Goal: Task Accomplishment & Management: Complete application form

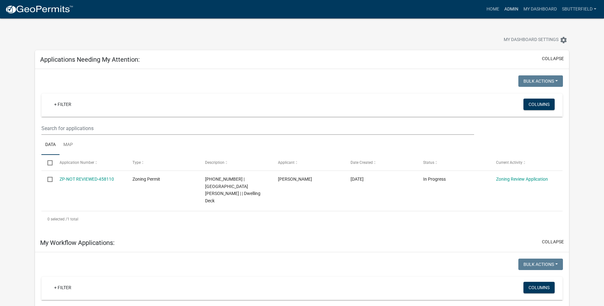
click at [510, 6] on link "Admin" at bounding box center [511, 9] width 19 height 12
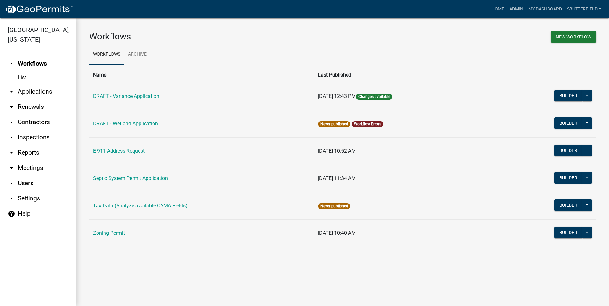
click at [11, 92] on icon "arrow_drop_down" at bounding box center [12, 92] width 8 height 8
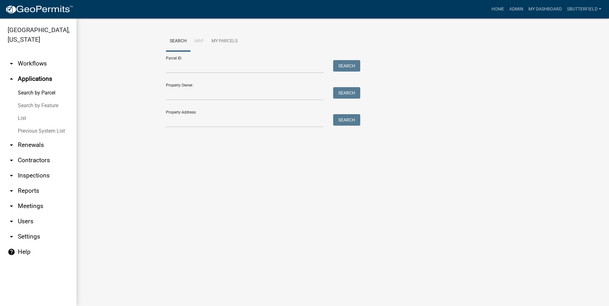
click at [32, 121] on link "List" at bounding box center [38, 118] width 76 height 13
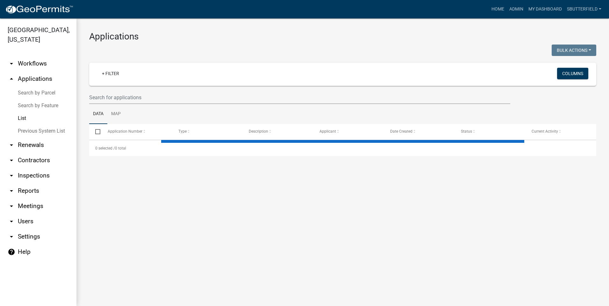
select select "1: 25"
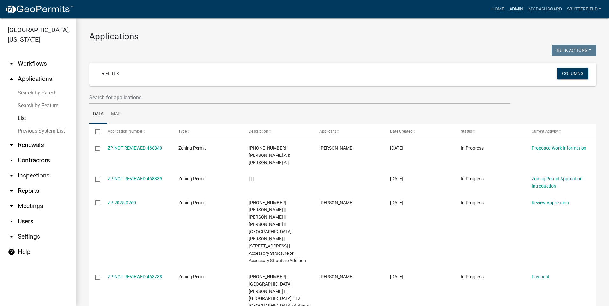
click at [514, 7] on link "Admin" at bounding box center [515, 9] width 19 height 12
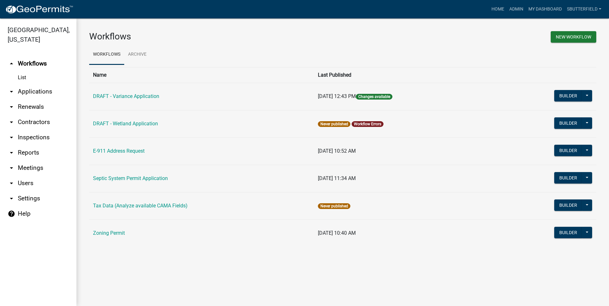
click at [13, 90] on icon "arrow_drop_down" at bounding box center [12, 92] width 8 height 8
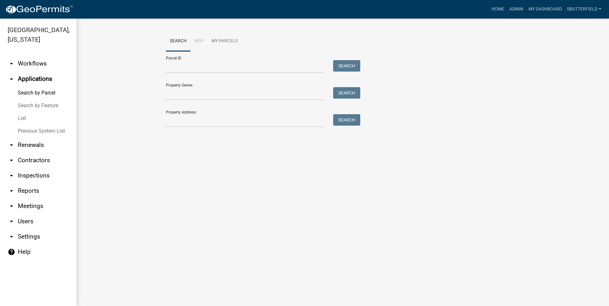
click at [21, 118] on link "List" at bounding box center [38, 118] width 76 height 13
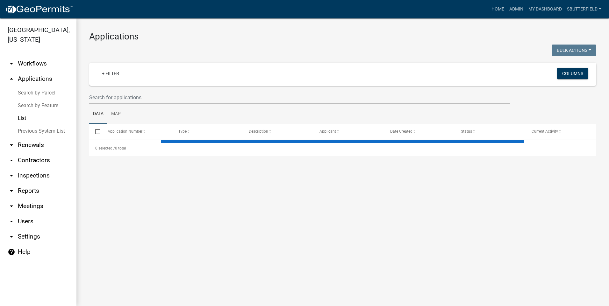
select select "1: 25"
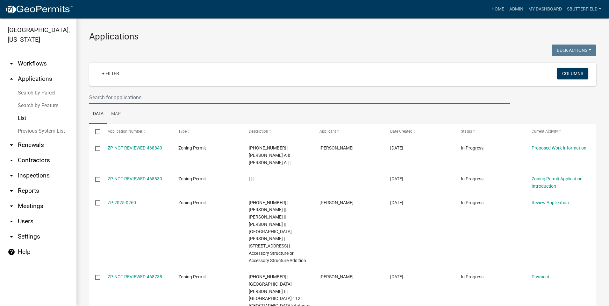
click at [144, 95] on input "text" at bounding box center [299, 97] width 421 height 13
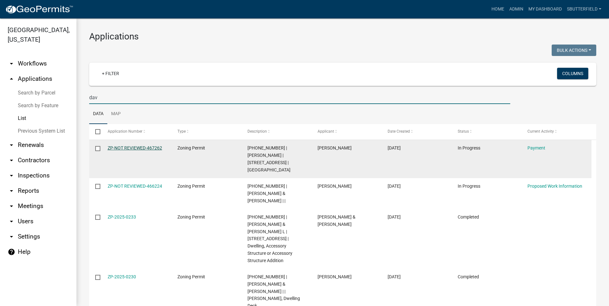
type input "dav"
click at [132, 146] on link "ZP-NOT REVIEWED-467262" at bounding box center [135, 147] width 54 height 5
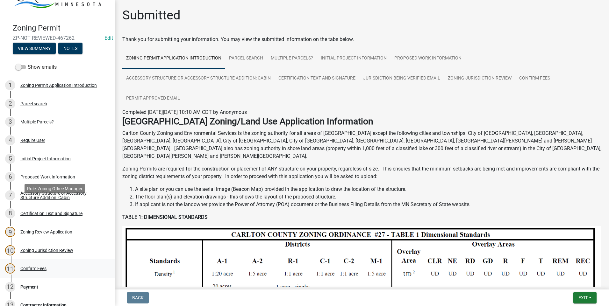
scroll to position [95, 0]
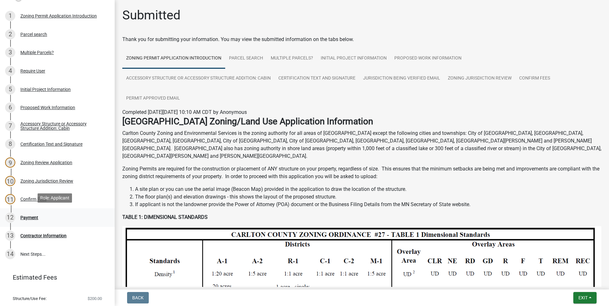
click at [31, 215] on div "Payment" at bounding box center [29, 217] width 18 height 4
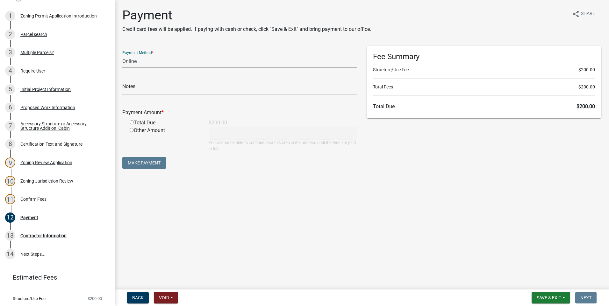
click at [184, 60] on select "Credit Card POS Check Cash Online" at bounding box center [239, 61] width 235 height 13
select select "1: 0"
click at [122, 55] on select "Credit Card POS Check Cash Online" at bounding box center [239, 61] width 235 height 13
click at [149, 85] on input "text" at bounding box center [239, 88] width 235 height 13
type input "3564"
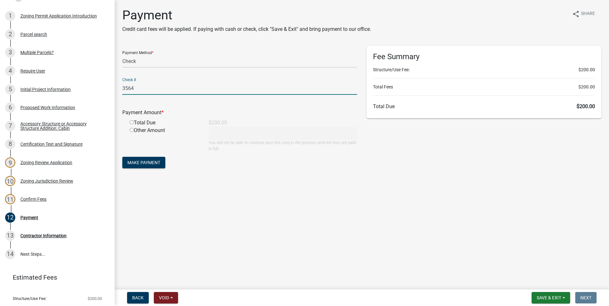
click at [132, 122] on input "radio" at bounding box center [132, 122] width 4 height 4
radio input "true"
type input "200"
click at [144, 162] on span "Make Payment" at bounding box center [143, 162] width 33 height 5
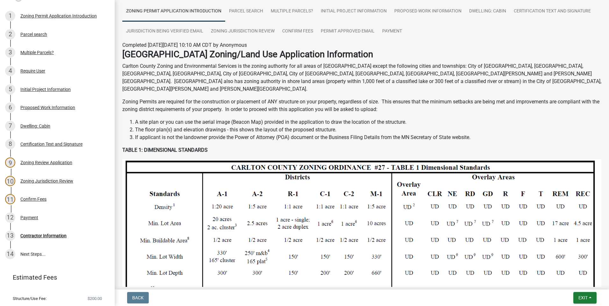
scroll to position [64, 0]
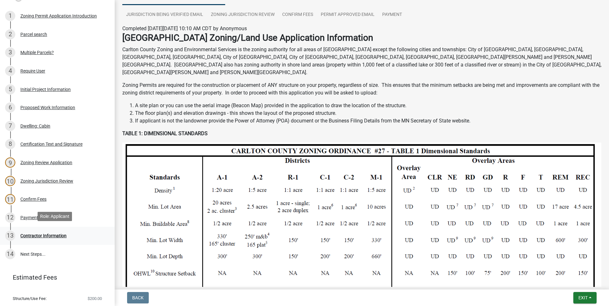
click at [60, 234] on div "Contractor Information" at bounding box center [43, 236] width 46 height 4
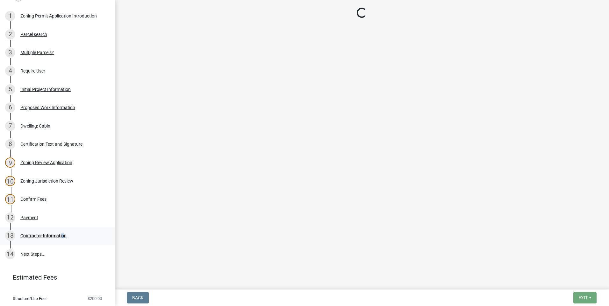
scroll to position [0, 0]
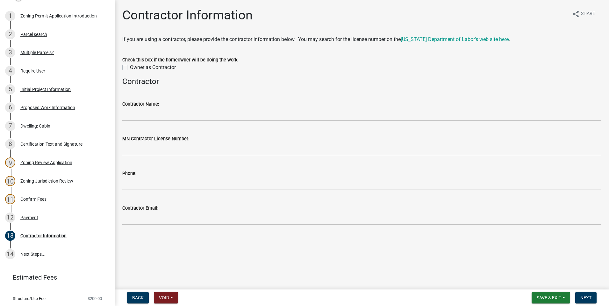
click at [130, 67] on label "Owner as Contractor" at bounding box center [153, 68] width 46 height 8
click at [130, 67] on input "Owner as Contractor" at bounding box center [132, 66] width 4 height 4
checkbox input "true"
click at [580, 297] on span "Next" at bounding box center [585, 297] width 11 height 5
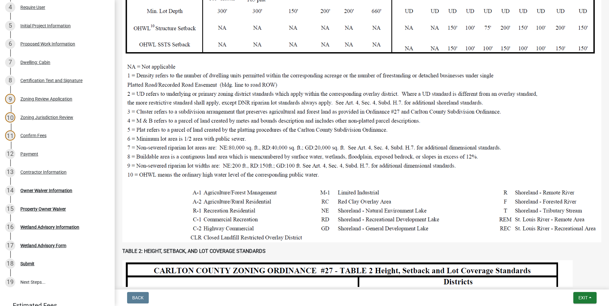
scroll to position [318, 0]
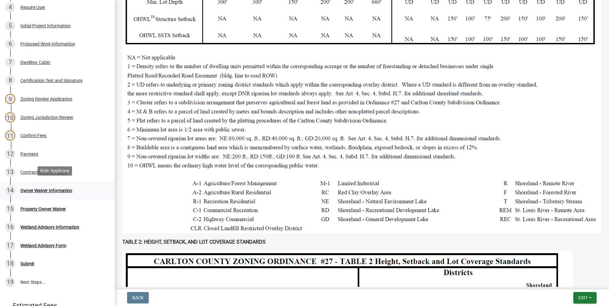
drag, startPoint x: 38, startPoint y: 188, endPoint x: 41, endPoint y: 186, distance: 4.2
click at [38, 188] on div "Owner Waiver Information" at bounding box center [46, 190] width 52 height 4
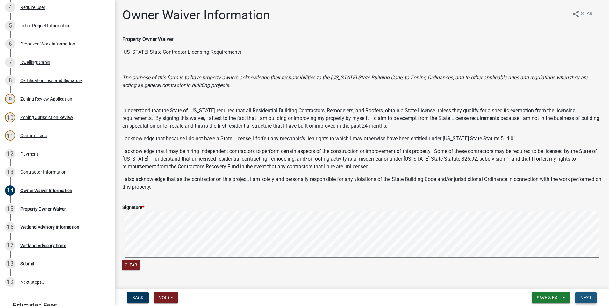
drag, startPoint x: 585, startPoint y: 296, endPoint x: 550, endPoint y: 286, distance: 36.3
click at [584, 295] on button "Next" at bounding box center [585, 297] width 21 height 11
click at [586, 297] on span "Next" at bounding box center [585, 297] width 11 height 5
click at [583, 294] on button "Next" at bounding box center [585, 297] width 21 height 11
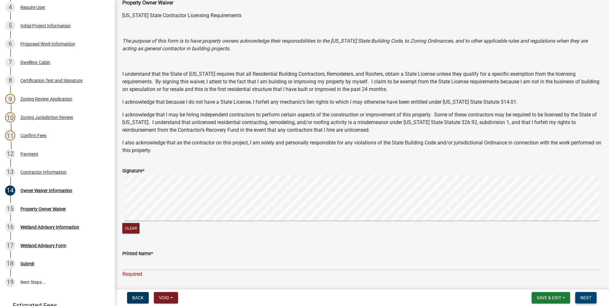
scroll to position [92, 0]
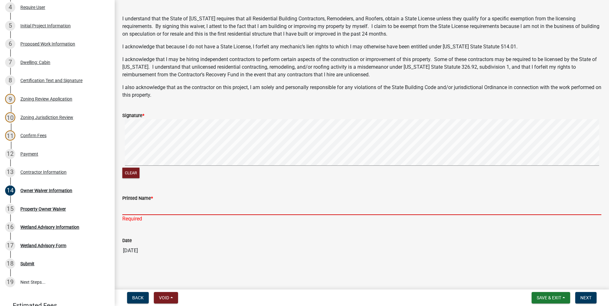
click at [139, 207] on input "Printed Name *" at bounding box center [361, 208] width 479 height 13
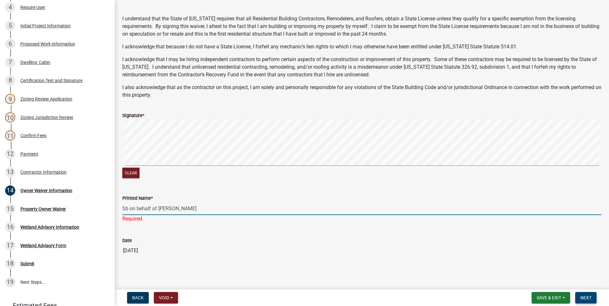
type input "Sb on behalf of [PERSON_NAME]"
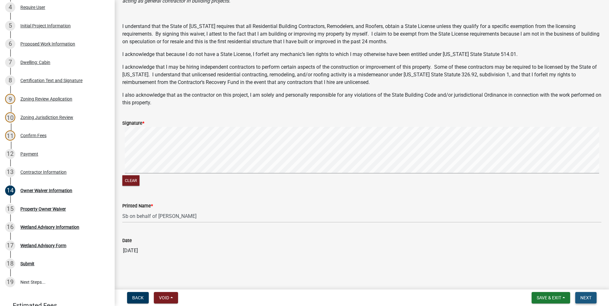
scroll to position [0, 0]
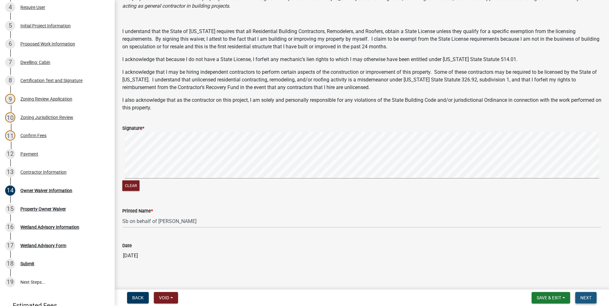
click at [583, 299] on span "Next" at bounding box center [585, 297] width 11 height 5
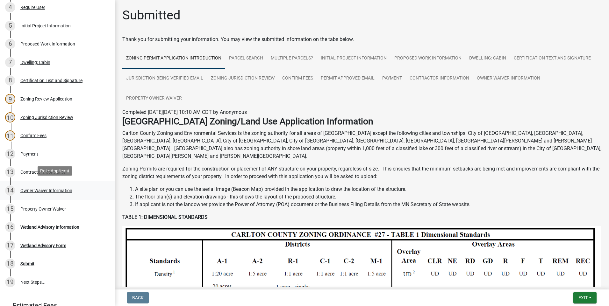
click at [55, 188] on div "Owner Waiver Information" at bounding box center [46, 190] width 52 height 4
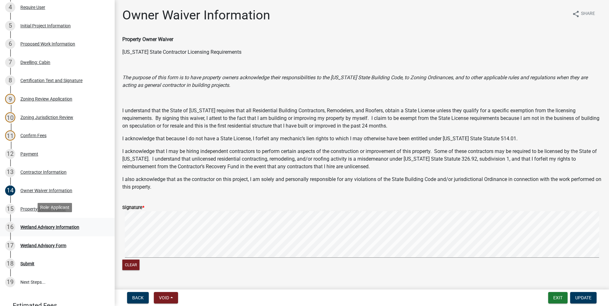
click at [45, 222] on div "16 Wetland Advisory Information" at bounding box center [54, 227] width 99 height 10
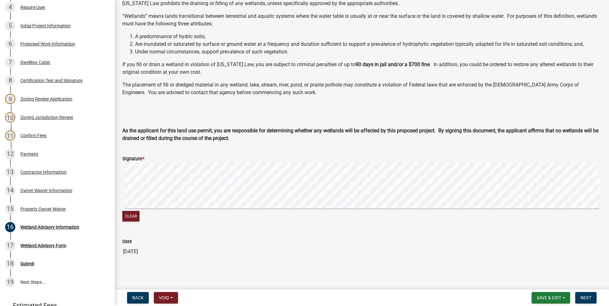
scroll to position [50, 0]
click at [584, 300] on span "Next" at bounding box center [585, 297] width 11 height 5
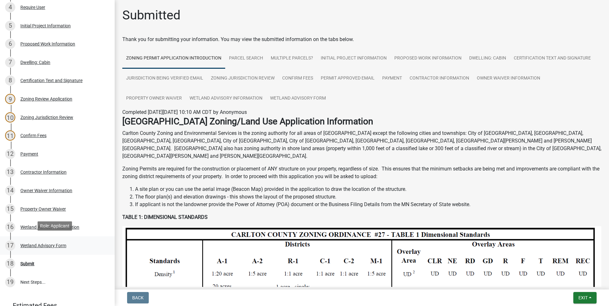
click at [52, 244] on div "Wetland Advisory Form" at bounding box center [43, 246] width 46 height 4
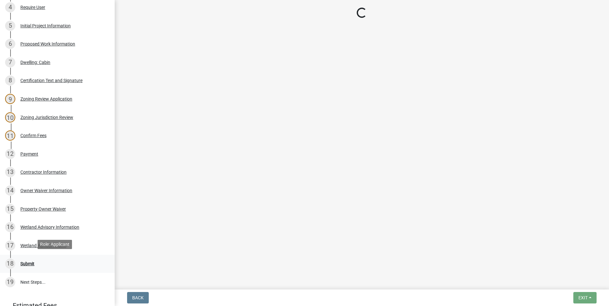
click at [29, 262] on div "Submit" at bounding box center [27, 264] width 14 height 4
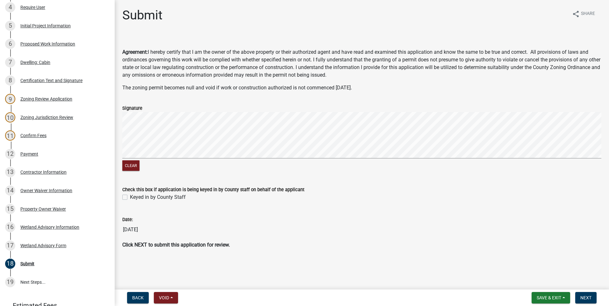
click at [130, 198] on label "Keyed in by County Staff" at bounding box center [158, 198] width 56 height 8
click at [130, 198] on input "Keyed in by County Staff" at bounding box center [132, 196] width 4 height 4
checkbox input "true"
click at [593, 296] on button "Next" at bounding box center [585, 297] width 21 height 11
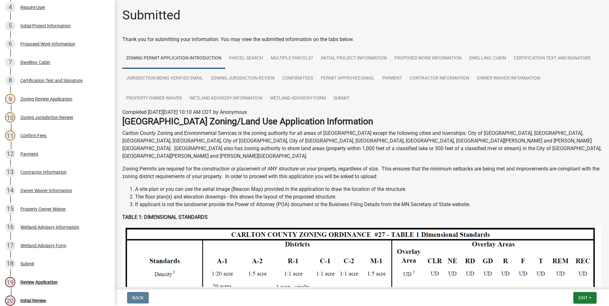
scroll to position [196, 0]
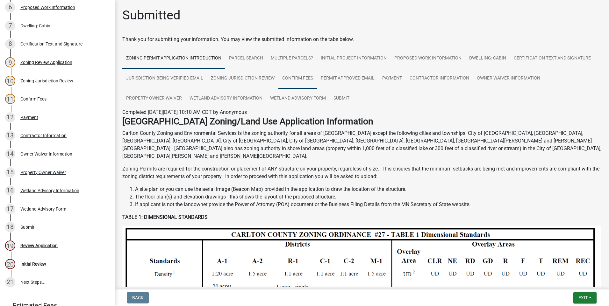
drag, startPoint x: 448, startPoint y: 99, endPoint x: 295, endPoint y: 71, distance: 154.7
click at [447, 100] on ul "Zoning Permit Application Introduction Parcel search Multiple Parcels? Initial …" at bounding box center [361, 78] width 479 height 60
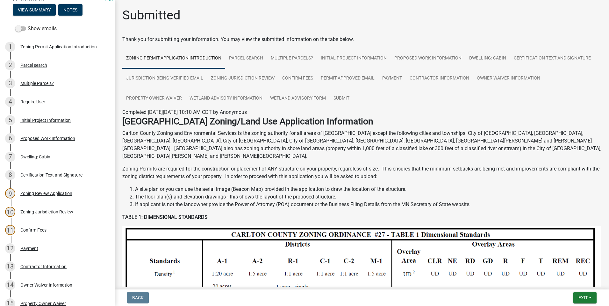
scroll to position [0, 0]
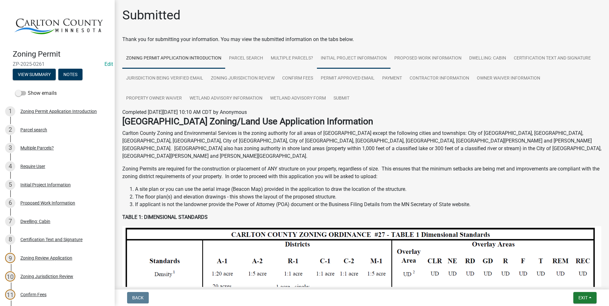
click at [367, 56] on link "Initial Project Information" at bounding box center [354, 58] width 74 height 20
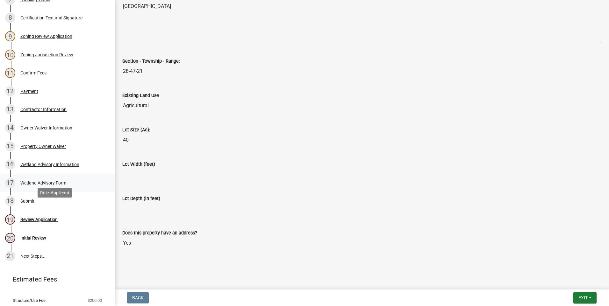
scroll to position [223, 0]
